Goal: Information Seeking & Learning: Learn about a topic

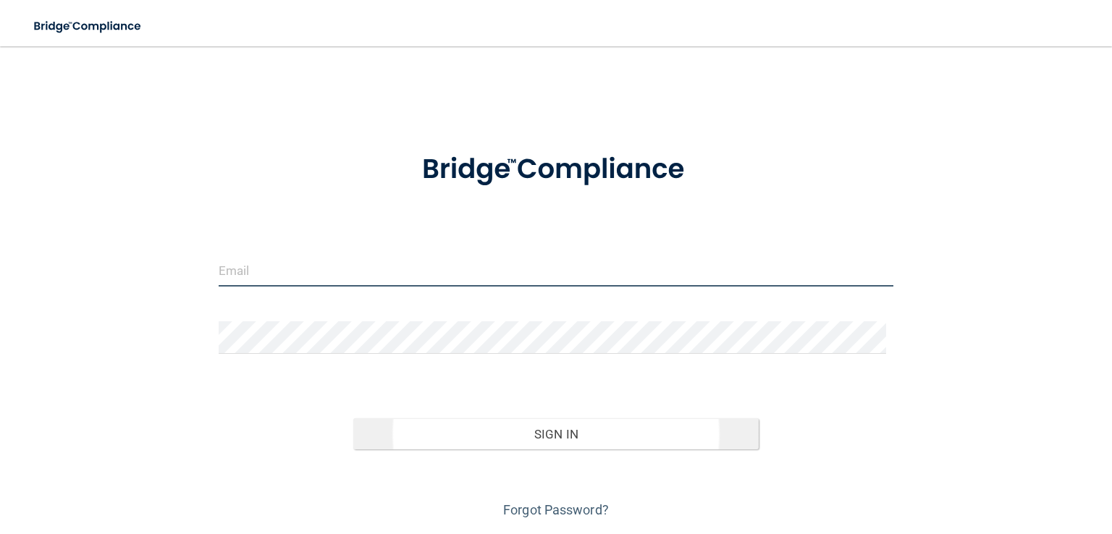
type input "[PERSON_NAME][EMAIL_ADDRESS][PERSON_NAME][DOMAIN_NAME]"
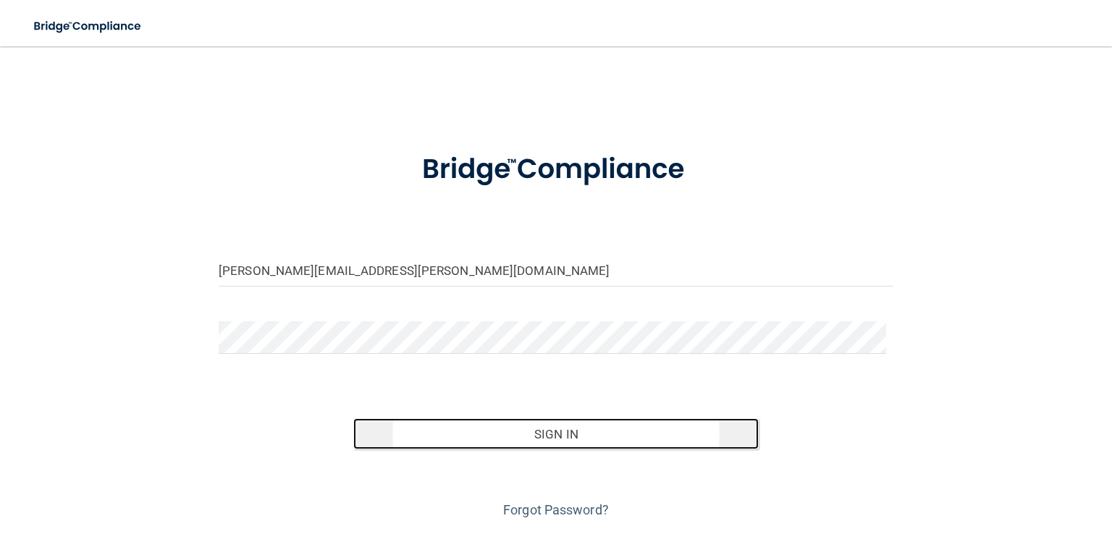
click at [563, 439] on button "Sign In" at bounding box center [555, 434] width 405 height 32
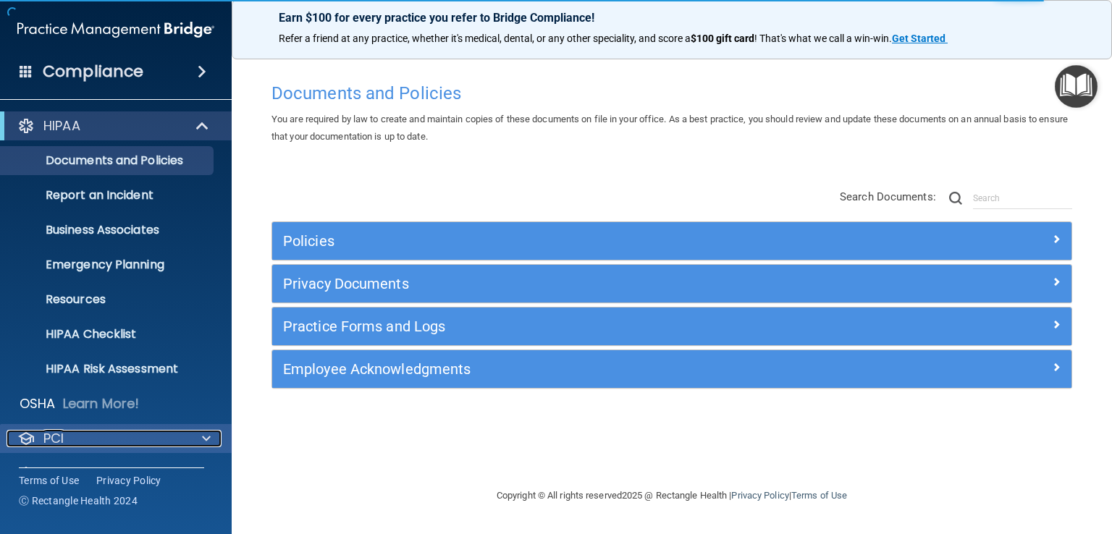
click at [211, 441] on div at bounding box center [204, 438] width 36 height 17
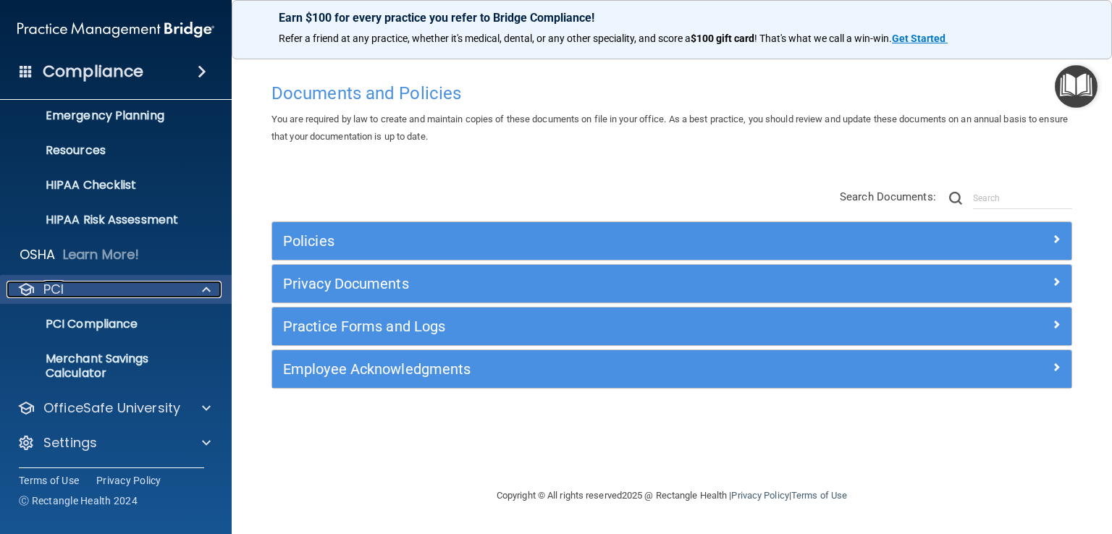
scroll to position [151, 0]
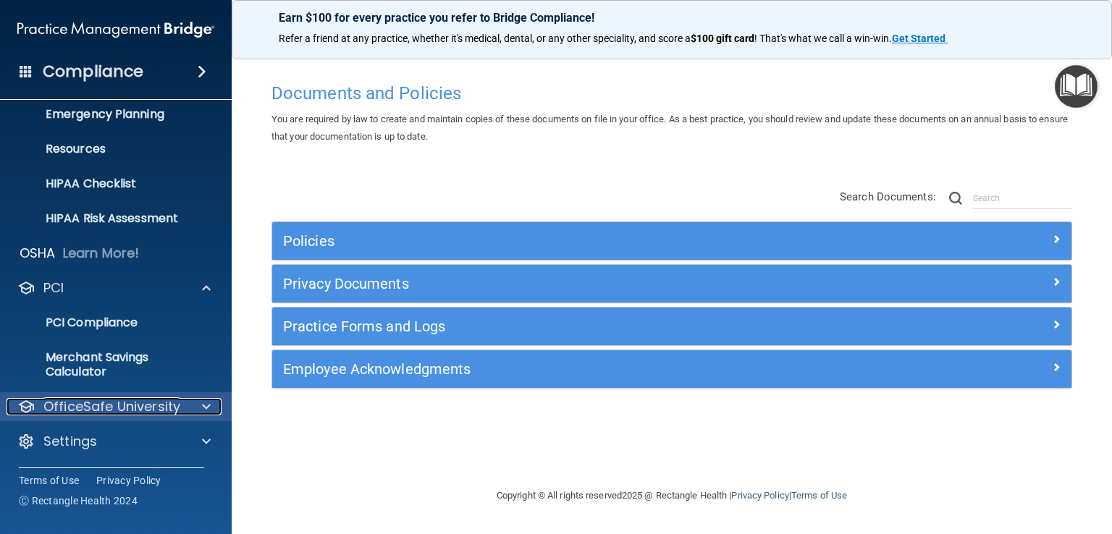
click at [198, 406] on div at bounding box center [204, 406] width 36 height 17
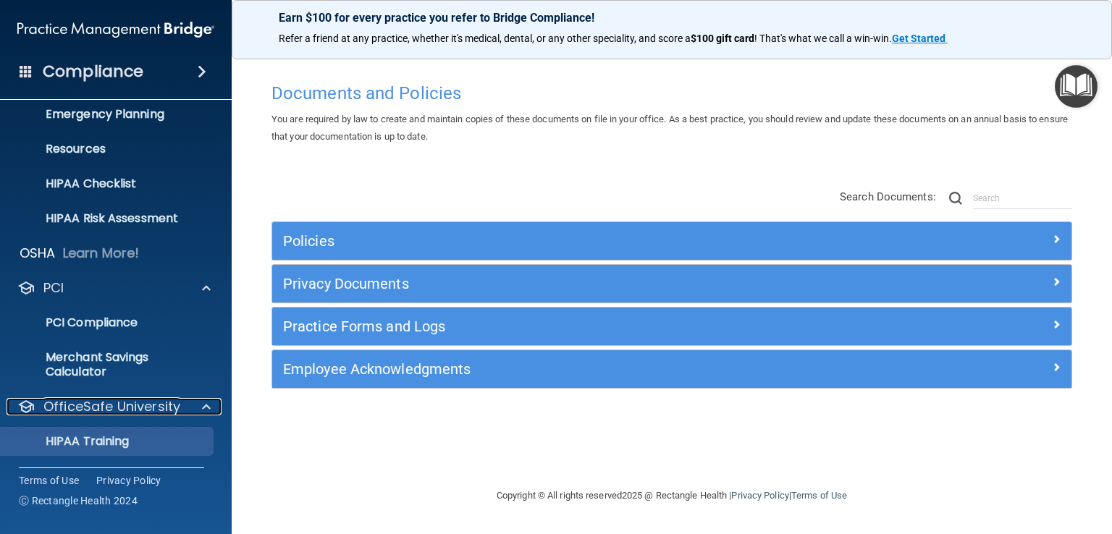
scroll to position [255, 0]
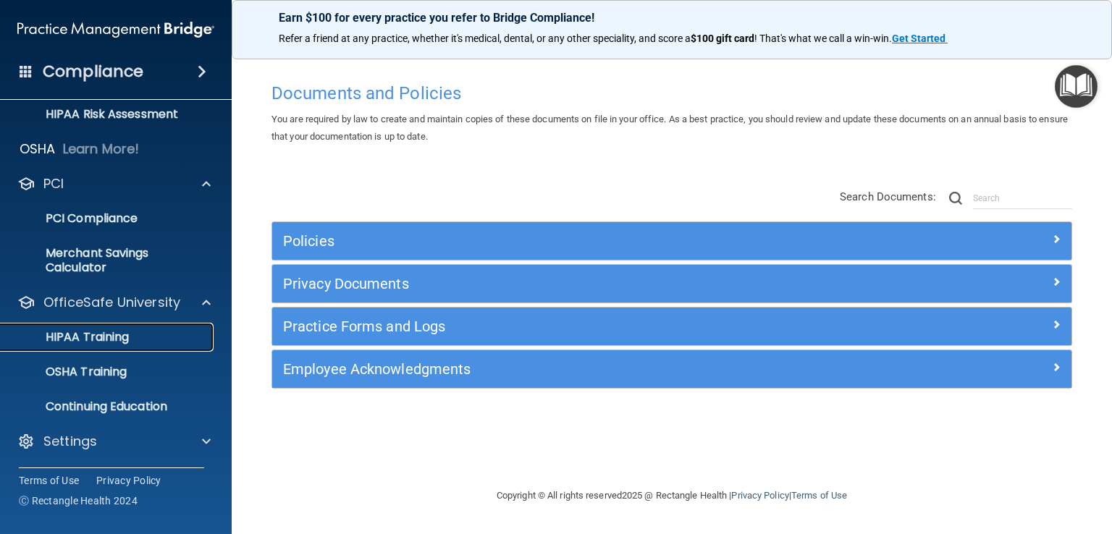
click at [148, 341] on div "HIPAA Training" at bounding box center [108, 337] width 198 height 14
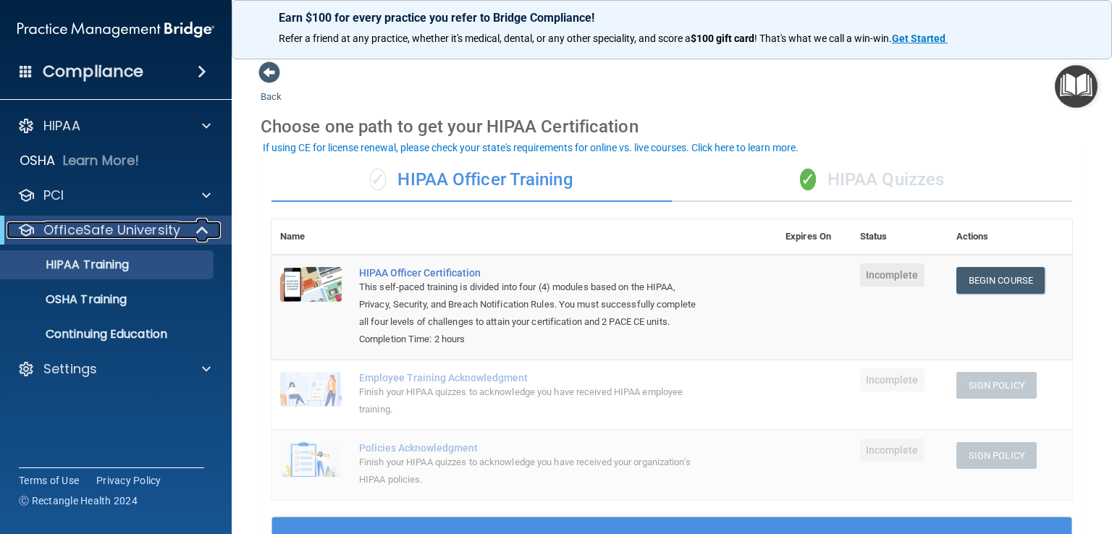
click at [201, 233] on span at bounding box center [204, 230] width 12 height 17
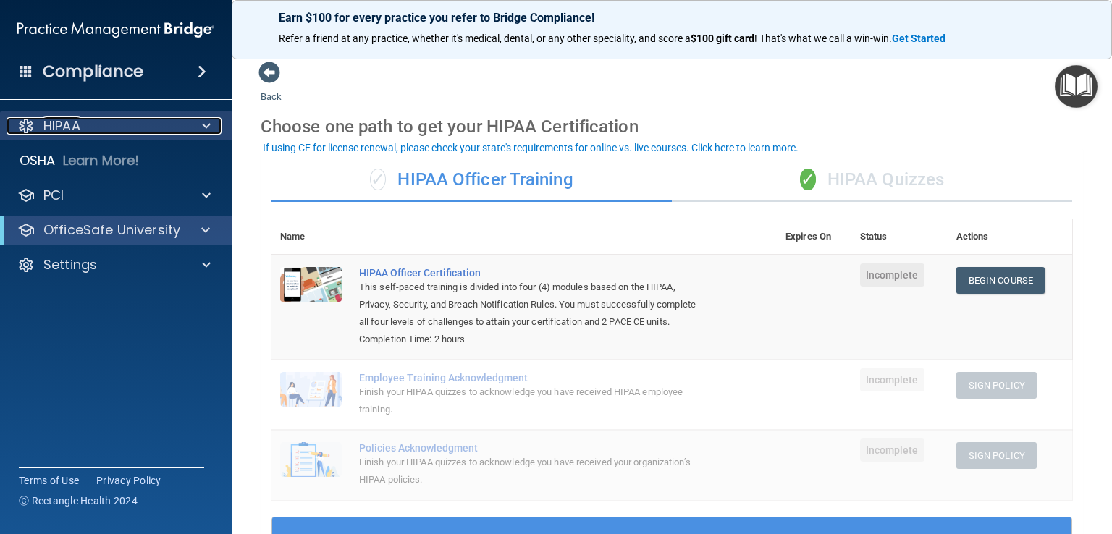
click at [203, 123] on span at bounding box center [206, 125] width 9 height 17
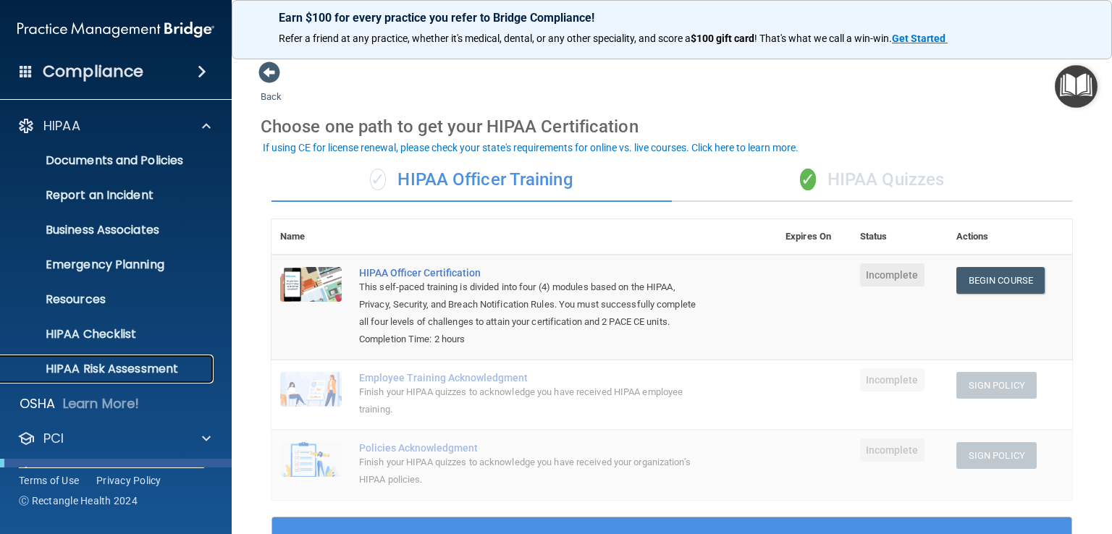
click at [161, 371] on p "HIPAA Risk Assessment" at bounding box center [108, 369] width 198 height 14
